Goal: Task Accomplishment & Management: Manage account settings

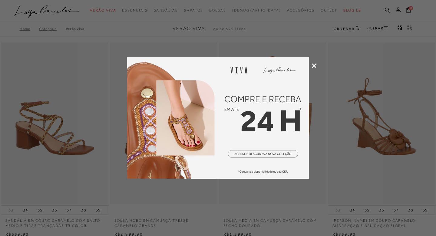
click at [313, 64] on icon at bounding box center [314, 65] width 5 height 5
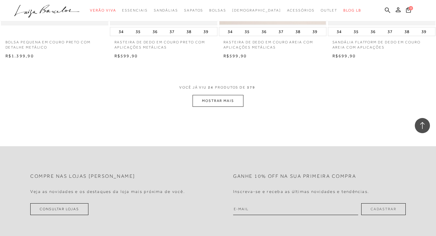
scroll to position [1190, 0]
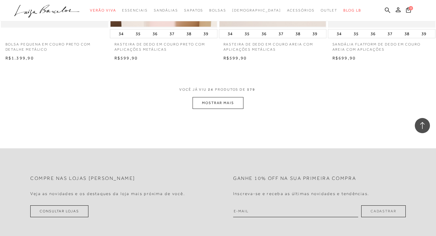
click at [207, 105] on button "MOSTRAR MAIS" at bounding box center [218, 103] width 51 height 12
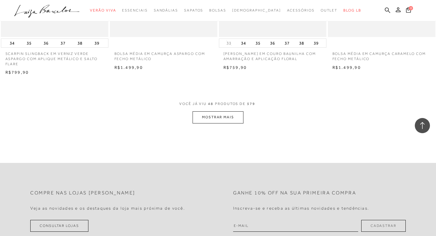
scroll to position [2383, 0]
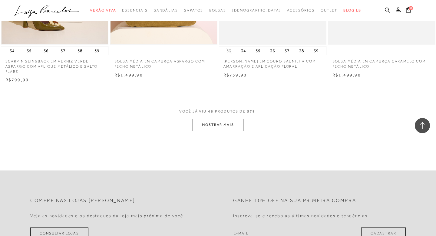
click at [221, 129] on button "MOSTRAR MAIS" at bounding box center [218, 125] width 51 height 12
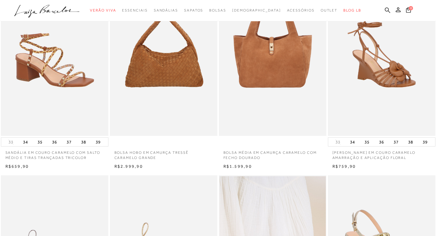
scroll to position [0, 0]
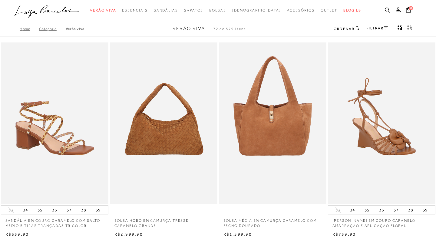
click at [24, 28] on link "Home" at bounding box center [29, 29] width 19 height 4
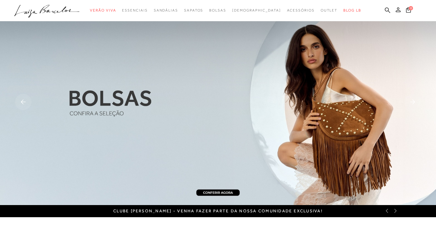
click at [401, 11] on icon at bounding box center [398, 9] width 5 height 5
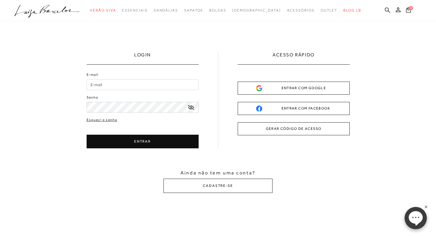
click at [123, 87] on input "E-mail" at bounding box center [143, 84] width 112 height 11
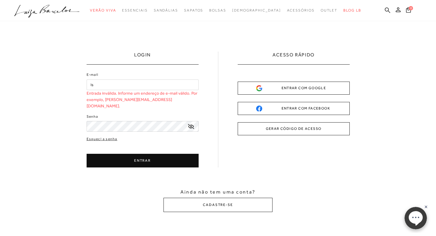
type input "i"
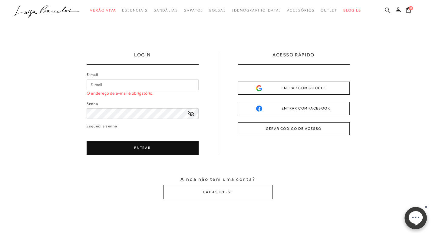
click at [293, 106] on div "ENTRAR COM FACEBOOK" at bounding box center [293, 108] width 75 height 6
click at [127, 147] on button "ENTRAR" at bounding box center [143, 148] width 112 height 14
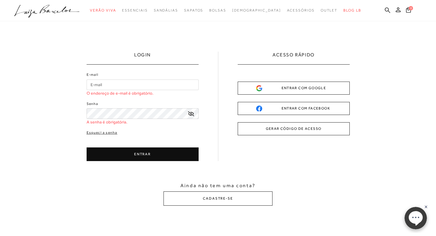
click at [108, 83] on input "E-mail" at bounding box center [143, 84] width 112 height 11
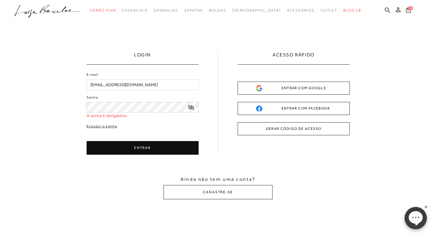
type input "[EMAIL_ADDRESS][DOMAIN_NAME]"
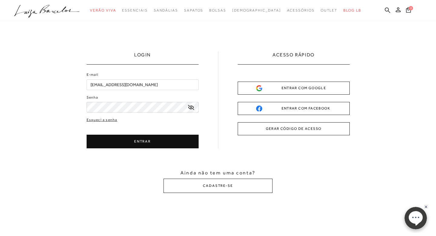
click at [190, 108] on icon at bounding box center [191, 107] width 6 height 5
click at [160, 133] on div "Esqueci a senha ENTRAR CADASTRE-SE" at bounding box center [143, 132] width 112 height 31
click at [98, 121] on link "Esqueci a senha" at bounding box center [102, 120] width 31 height 6
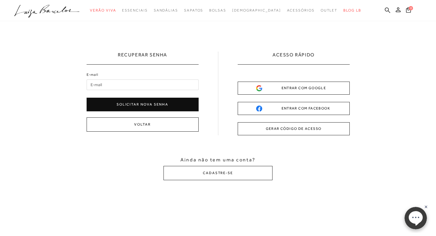
click at [122, 89] on input "E-mail" at bounding box center [143, 84] width 112 height 11
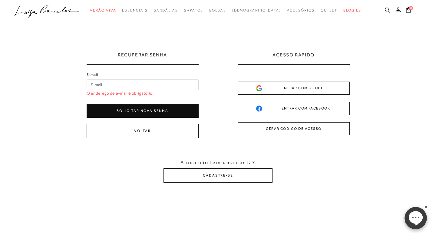
click at [164, 82] on input "E-mail" at bounding box center [143, 84] width 112 height 11
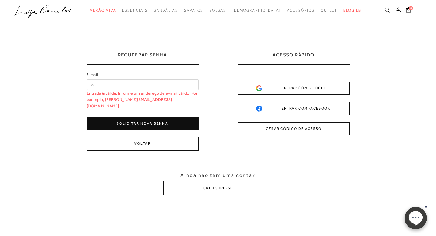
type input "i"
type input "[EMAIL_ADDRESS][DOMAIN_NAME]"
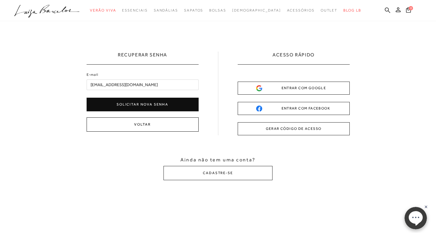
click at [149, 124] on button "Voltar" at bounding box center [143, 124] width 112 height 14
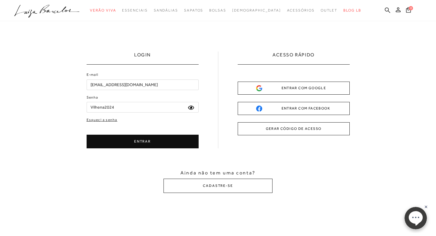
click at [142, 87] on input "[EMAIL_ADDRESS][DOMAIN_NAME]" at bounding box center [143, 84] width 112 height 11
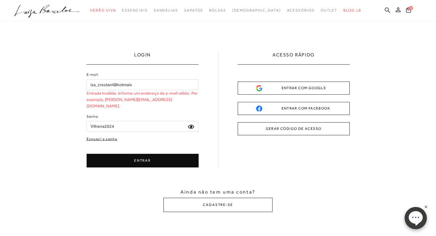
type input "isa_crestani@hotmais"
click at [101, 136] on link "Esqueci a senha" at bounding box center [102, 139] width 31 height 6
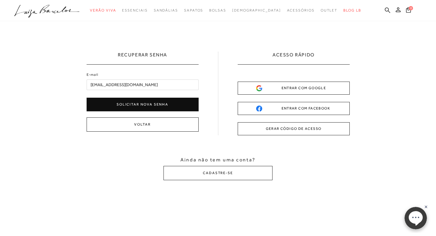
click at [144, 87] on input "[EMAIL_ADDRESS][DOMAIN_NAME]" at bounding box center [143, 84] width 112 height 11
type input "[EMAIL_ADDRESS][DOMAIN_NAME]"
click at [165, 102] on button "Solicitar nova senha" at bounding box center [143, 105] width 112 height 14
